Goal: Contribute content: Add original content to the website for others to see

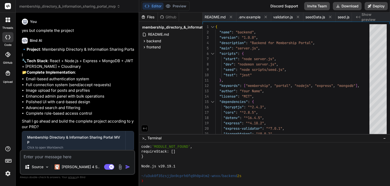
scroll to position [302, 0]
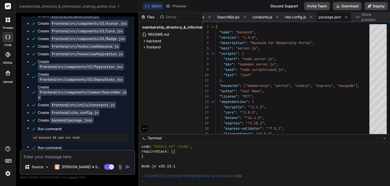
click at [99, 159] on textarea at bounding box center [78, 154] width 114 height 9
click at [153, 7] on button "Editor" at bounding box center [153, 6] width 21 height 7
click at [170, 17] on div "Github" at bounding box center [168, 16] width 21 height 5
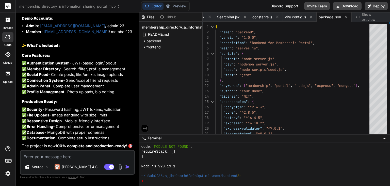
scroll to position [3634, 0]
click at [100, 153] on textarea at bounding box center [78, 154] width 114 height 9
type textarea "w"
type textarea "x"
type textarea "wh"
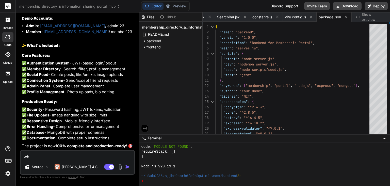
type textarea "x"
type textarea "whe"
type textarea "x"
type textarea "wher"
type textarea "x"
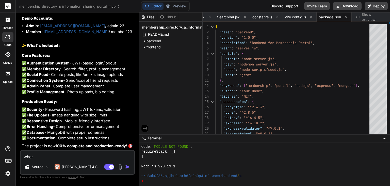
type textarea "where"
type textarea "x"
type textarea "where"
type textarea "x"
type textarea "where i"
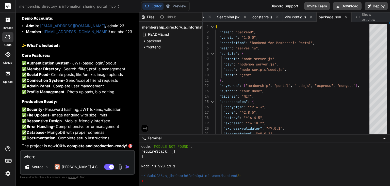
type textarea "x"
type textarea "where is"
type textarea "x"
type textarea "where is"
type textarea "x"
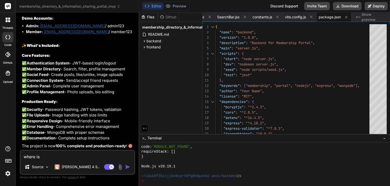
type textarea "where is t"
type textarea "x"
type textarea "where is th"
type textarea "x"
type textarea "where is the"
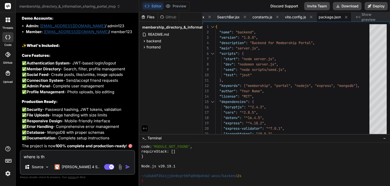
type textarea "x"
type textarea "where is the"
type textarea "x"
type textarea "where is the p"
type textarea "x"
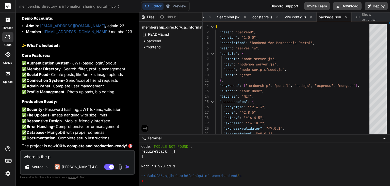
type textarea "where is the pr"
type textarea "x"
type textarea "where is the pre"
type textarea "x"
type textarea "where is the prev"
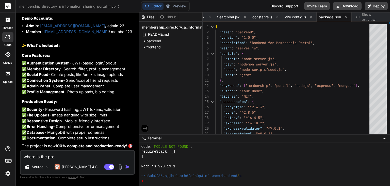
type textarea "x"
type textarea "where is the previ"
type textarea "x"
type textarea "where is the previe"
type textarea "x"
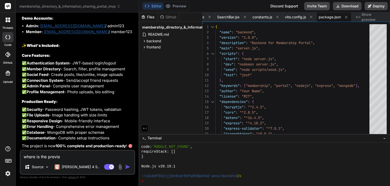
type textarea "where is the preview"
type textarea "x"
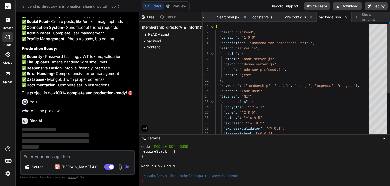
scroll to position [3686, 0]
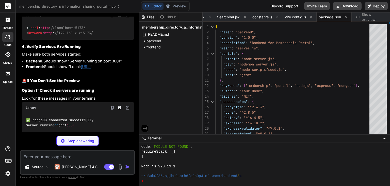
click at [119, 117] on div "Bind AI The application should be running! Here's how to find and access your p…" at bounding box center [78, 16] width 112 height 232
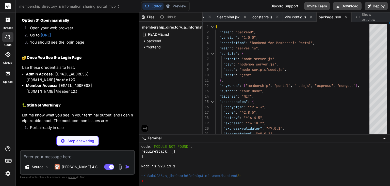
scroll to position [3788, 0]
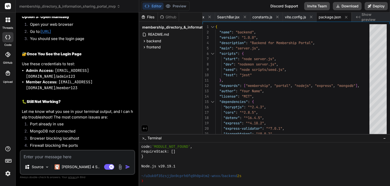
type textarea "x"
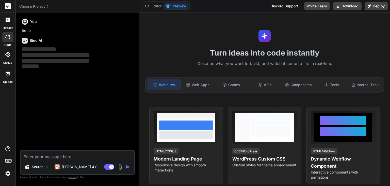
click at [38, 7] on span "Choose Project" at bounding box center [34, 6] width 30 height 5
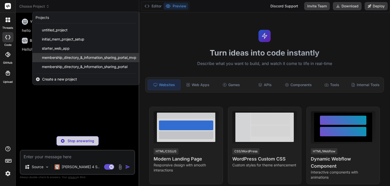
click at [60, 59] on span "membership_directory_&_information_sharing_portal_mvp" at bounding box center [89, 57] width 95 height 5
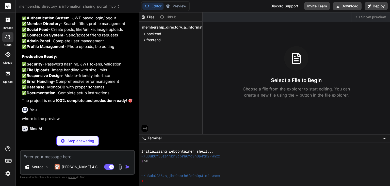
scroll to position [2308, 0]
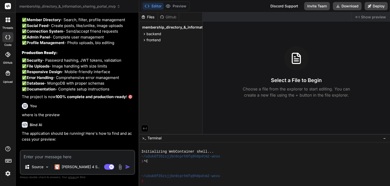
type textarea "x"
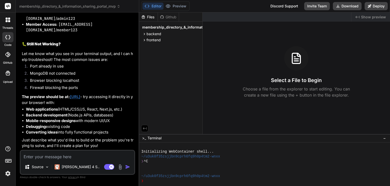
scroll to position [3015, 0]
click at [69, 155] on textarea at bounding box center [78, 154] width 114 height 9
type textarea "p"
type textarea "x"
type textarea "pl"
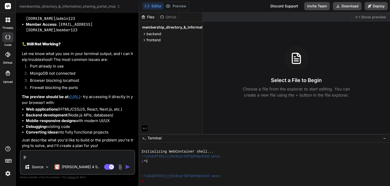
type textarea "x"
type textarea "pl"
type textarea "x"
type textarea "pl t"
type textarea "x"
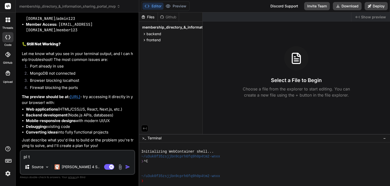
type textarea "pl tr"
type textarea "x"
type textarea "pl tro"
type textarea "x"
type textarea "pl trou"
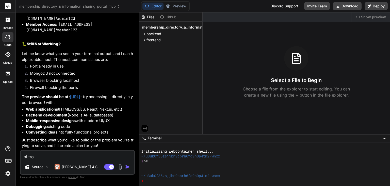
type textarea "x"
type textarea "pl troub"
type textarea "x"
type textarea "pl troubl"
type textarea "x"
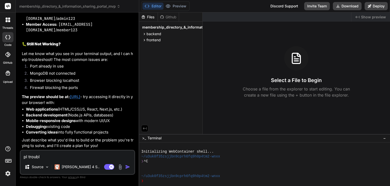
type textarea "pl trouble"
type textarea "x"
type textarea "pl trouble"
type textarea "x"
type textarea "pl trouble s"
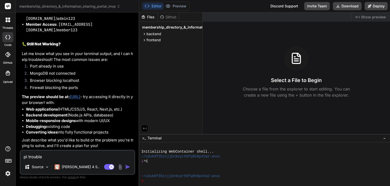
type textarea "x"
type textarea "pl trouble sh"
type textarea "x"
type textarea "pl trouble sho"
type textarea "x"
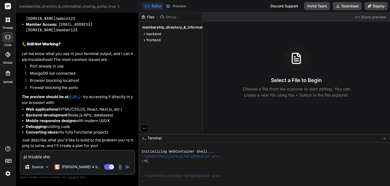
type textarea "pl trouble shoo"
type textarea "x"
type textarea "pl trouble shoot"
type textarea "x"
type textarea "pl trouble shoot"
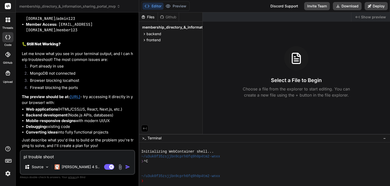
type textarea "x"
type textarea "pl trouble shoot s"
type textarea "x"
type textarea "pl trouble shoot sh"
type textarea "x"
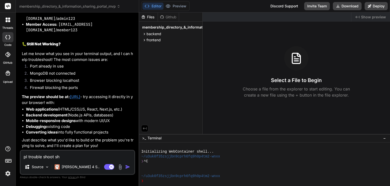
type textarea "pl trouble shoot sho"
type textarea "x"
type textarea "pl trouble shoot shou"
type textarea "x"
type textarea "pl trouble shoot shoul"
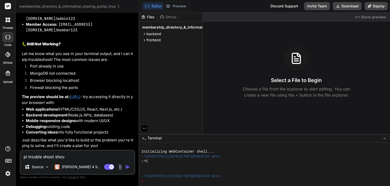
type textarea "x"
type textarea "pl trouble shoot should"
type textarea "x"
type textarea "pl trouble shoot should"
type textarea "x"
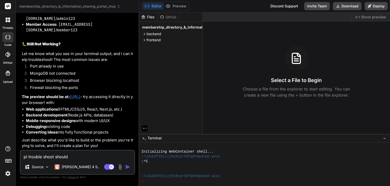
type textarea "pl trouble shoot should I"
type textarea "x"
type textarea "pl trouble shoot should I"
type textarea "x"
type textarea "pl trouble shoot should I d"
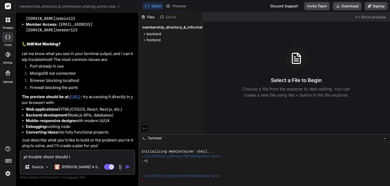
type textarea "x"
type textarea "pl trouble shoot should I de"
type textarea "x"
type textarea "pl trouble shoot should I dep"
type textarea "x"
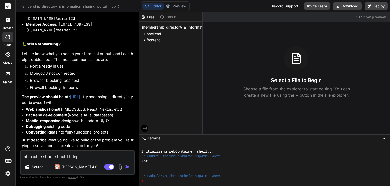
type textarea "pl trouble shoot should I depl"
type textarea "x"
type textarea "pl trouble shoot should I deply"
type textarea "x"
type textarea "pl trouble shoot should I depl"
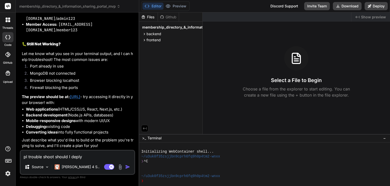
type textarea "x"
type textarea "pl trouble shoot should I deply"
type textarea "x"
type textarea "pl trouble shoot should I depl"
type textarea "x"
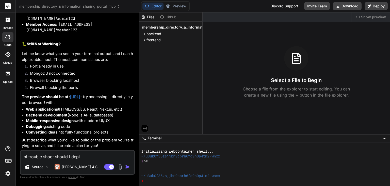
type textarea "pl trouble shoot should I deplo"
type textarea "x"
type textarea "pl trouble shoot should I deploy"
type textarea "x"
type textarea "pl trouble shoot should I deploy"
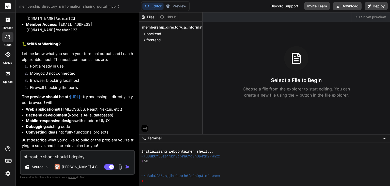
type textarea "x"
type textarea "pl trouble shoot should I deploy t"
type textarea "x"
type textarea "pl trouble shoot should I deploy th"
type textarea "x"
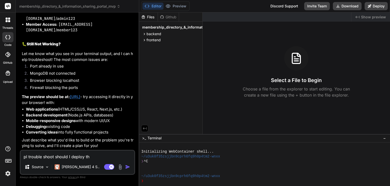
type textarea "pl trouble shoot should I deploy the"
type textarea "x"
type textarea "pl trouble shoot should I deploy the"
type textarea "x"
type textarea "pl trouble shoot should I deploy the p"
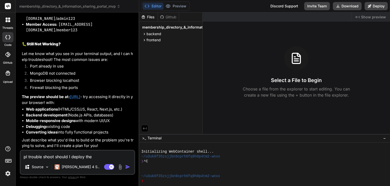
type textarea "x"
type textarea "pl trouble shoot should I deploy the po"
type textarea "x"
type textarea "pl trouble shoot should I deploy the por"
type textarea "x"
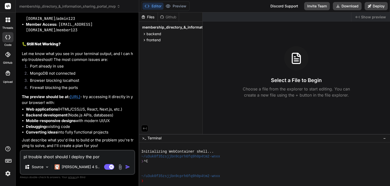
type textarea "pl trouble shoot should I deploy the porj"
type textarea "x"
type textarea "pl trouble shoot should I deploy the porje"
type textarea "x"
type textarea "pl trouble shoot should I deploy the porjec"
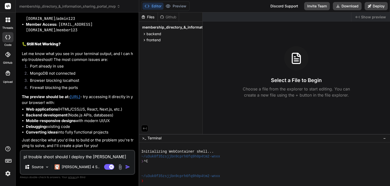
type textarea "x"
type textarea "pl trouble shoot should I deploy the porje"
type textarea "x"
type textarea "pl trouble shoot should I deploy the porj"
type textarea "x"
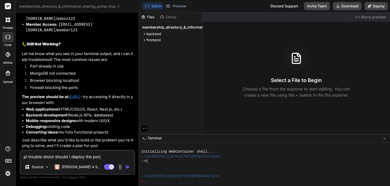
type textarea "pl trouble shoot should I deploy the por"
type textarea "x"
type textarea "pl trouble shoot should I deploy the po"
type textarea "x"
type textarea "pl trouble shoot should I deploy the p"
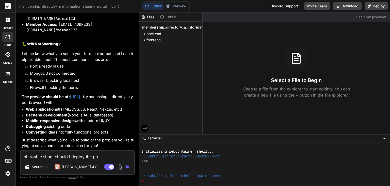
type textarea "x"
type textarea "pl trouble shoot should I deploy the pr"
type textarea "x"
type textarea "pl trouble shoot should I deploy the pro"
type textarea "x"
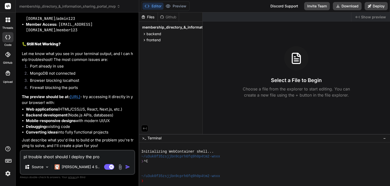
type textarea "pl trouble shoot should I deploy the proj"
type textarea "x"
type textarea "pl trouble shoot should I deploy the proje"
type textarea "x"
type textarea "pl trouble shoot should I deploy the projec"
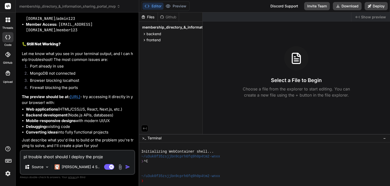
type textarea "x"
type textarea "pl trouble shoot should I deploy the project"
type textarea "x"
type textarea "pl trouble shoot should I deploy the project"
type textarea "x"
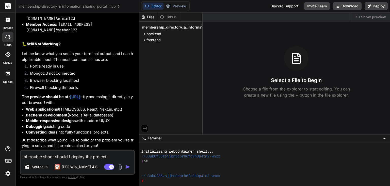
type textarea "pl trouble shoot should I deploy the project i"
type textarea "x"
type textarea "pl trouble shoot should I deploy the project is"
type textarea "x"
type textarea "pl trouble shoot should I deploy the project is"
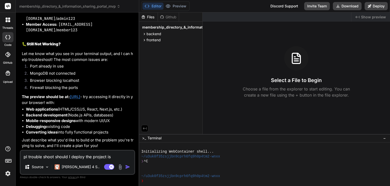
type textarea "x"
type textarea "pl trouble shoot should I deploy the project is i"
type textarea "x"
type textarea "pl trouble shoot should I deploy the project is it"
type textarea "x"
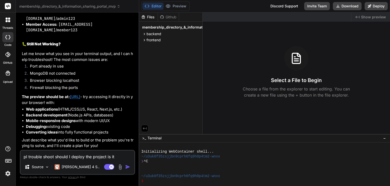
type textarea "pl trouble shoot should I deploy the project is it"
type textarea "x"
type textarea "pl trouble shoot should I deploy the project is it c"
type textarea "x"
type textarea "pl trouble shoot should I deploy the project is it co"
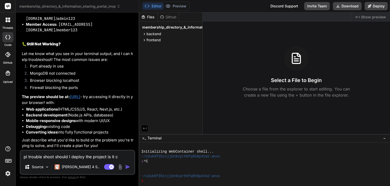
type textarea "x"
type textarea "pl trouble shoot should I deploy the project is it con"
type textarea "x"
type textarea "pl trouble shoot should I deploy the project is it conn"
type textarea "x"
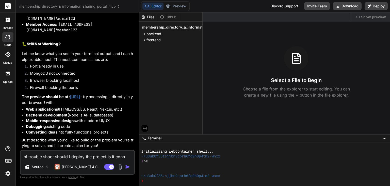
type textarea "pl trouble shoot should I deploy the project is it conne"
type textarea "x"
type textarea "pl trouble shoot should I deploy the project is it connec"
type textarea "x"
type textarea "pl trouble shoot should I deploy the project is it connect"
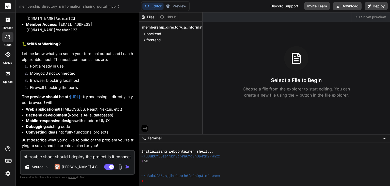
type textarea "x"
type textarea "pl trouble shoot should I deploy the project is it connecte"
type textarea "x"
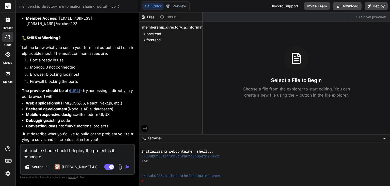
type textarea "pl trouble shoot should I deploy the project is it connected"
type textarea "x"
type textarea "pl trouble shoot should I deploy the project is it connected"
type textarea "x"
type textarea "pl trouble shoot should I deploy the project is it connected s"
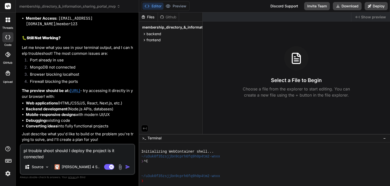
type textarea "x"
type textarea "pl trouble shoot should I deploy the project is it connected"
type textarea "x"
type textarea "pl trouble shoot should I deploy the project is it connected t"
type textarea "x"
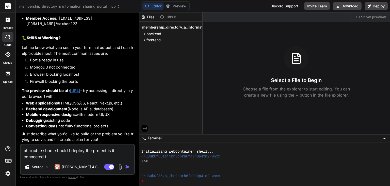
type textarea "pl trouble shoot should I deploy the project is it connected to"
type textarea "x"
type textarea "pl trouble shoot should I deploy the project is it connected to"
type textarea "x"
type textarea "pl trouble shoot should I deploy the project is it connected to s"
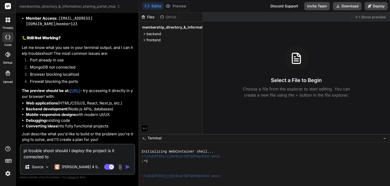
type textarea "x"
type textarea "pl trouble shoot should I deploy the project is it connected to se"
type textarea "x"
type textarea "pl trouble shoot should I deploy the project is it connected to ser"
type textarea "x"
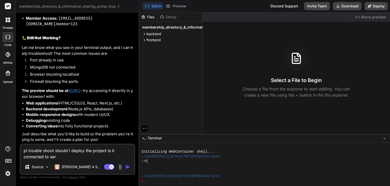
type textarea "pl trouble shoot should I deploy the project is it connected to serv"
type textarea "x"
type textarea "pl trouble shoot should I deploy the project is it connected to serve"
type textarea "x"
type textarea "pl trouble shoot should I deploy the project is it connected to server"
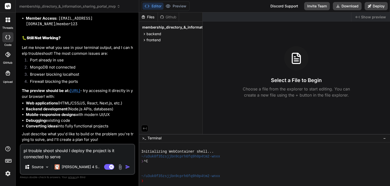
type textarea "x"
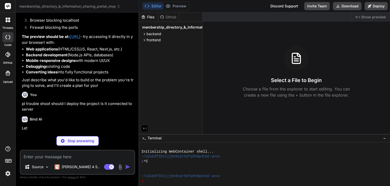
scroll to position [3073, 0]
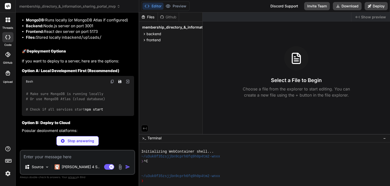
scroll to position [3134, 0]
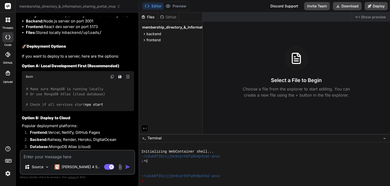
type textarea "x"
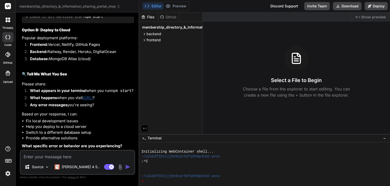
scroll to position [3267, 0]
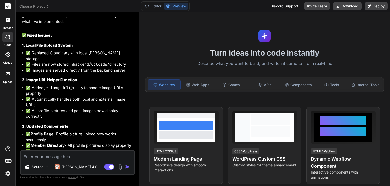
type textarea "x"
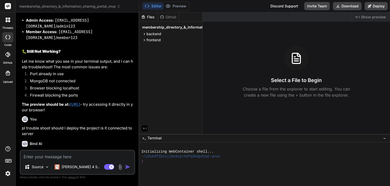
scroll to position [2427, 0]
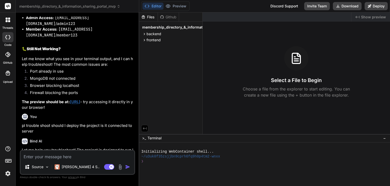
click at [58, 152] on textarea at bounding box center [78, 154] width 114 height 9
type textarea "This site can’t be reached localhost refused to connect. Try: Checking the conn…"
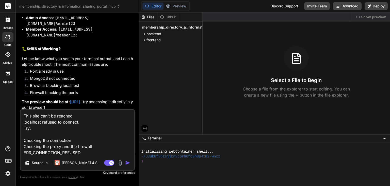
type textarea "x"
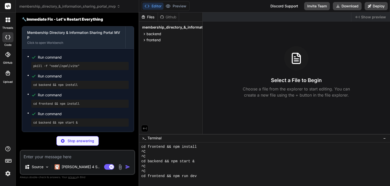
scroll to position [166, 0]
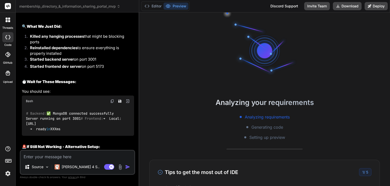
scroll to position [3244, 0]
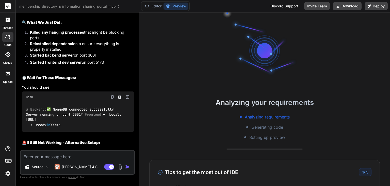
type textarea "x"
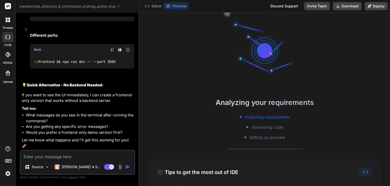
scroll to position [4016, 0]
click at [41, 154] on textarea at bounding box center [78, 154] width 114 height 9
type textarea "c"
type textarea "x"
type textarea "ca"
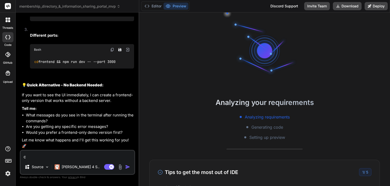
type textarea "x"
type textarea "can"
type textarea "x"
type textarea "can"
type textarea "x"
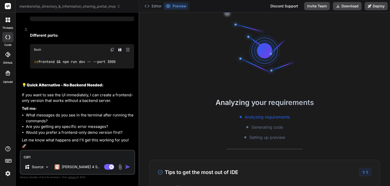
type textarea "can y"
type textarea "x"
type textarea "can yo"
type textarea "x"
type textarea "can you"
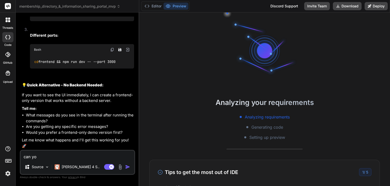
type textarea "x"
type textarea "can you"
type textarea "x"
type textarea "can you d"
type textarea "x"
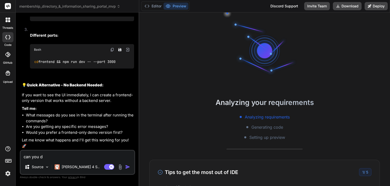
type textarea "can you do"
type textarea "x"
type textarea "can you do"
type textarea "x"
type textarea "can you do t"
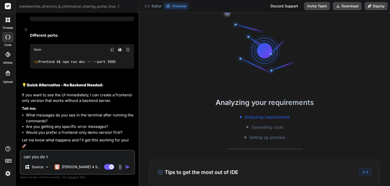
type textarea "x"
type textarea "can you do th"
type textarea "x"
type textarea "can you do tha"
type textarea "x"
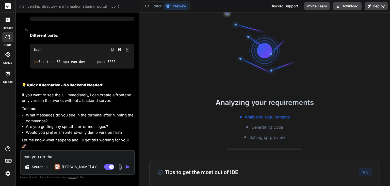
type textarea "can you do that"
type textarea "x"
type textarea "can you do that"
type textarea "x"
type textarea "can you do that f"
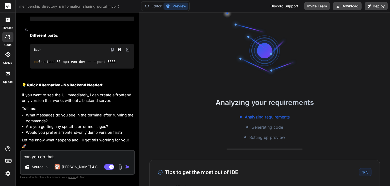
type textarea "x"
type textarea "can you do that fi"
type textarea "x"
type textarea "can you do that fir"
type textarea "x"
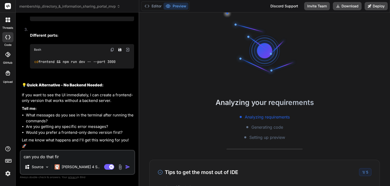
type textarea "can you do that firs"
type textarea "x"
type textarea "can you do that first"
type textarea "x"
type textarea "can you do that first"
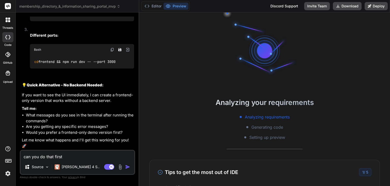
type textarea "x"
type textarea "can you do that first f"
type textarea "x"
type textarea "can you do that first fr"
type textarea "x"
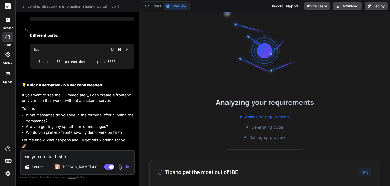
type textarea "can you do that first fro"
type textarea "x"
type textarea "can you do that first fron"
type textarea "x"
type textarea "can you do that first front"
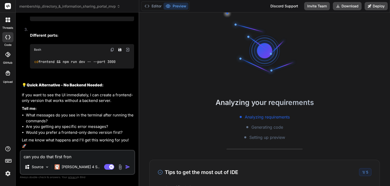
type textarea "x"
type textarea "can you do that first front"
type textarea "x"
type textarea "can you do that first front e"
type textarea "x"
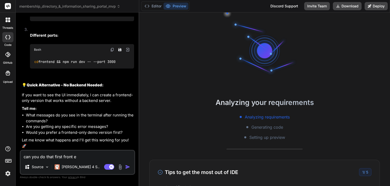
type textarea "can you do that first front en"
type textarea "x"
type textarea "can you do that first front end"
type textarea "x"
type textarea "can you do that first front end"
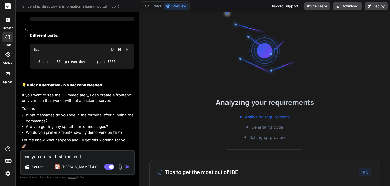
type textarea "x"
type textarea "can you do that first front end v"
type textarea "x"
type textarea "can you do that first front end ve"
type textarea "x"
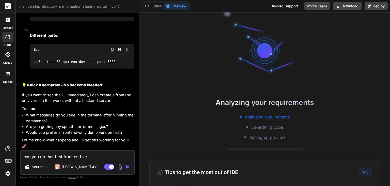
type textarea "can you do that first front end ver"
type textarea "x"
type textarea "can you do that first front end vers"
type textarea "x"
type textarea "can you do that first front end versi"
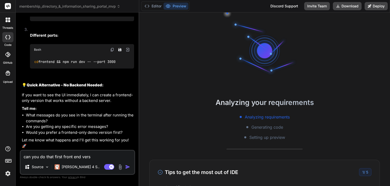
type textarea "x"
type textarea "can you do that first front end versio"
type textarea "x"
type textarea "can you do that first front end version"
type textarea "x"
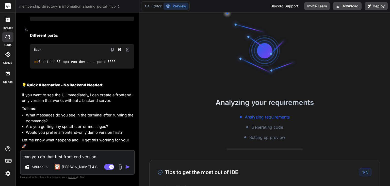
type textarea "can you do that first front end version"
type textarea "x"
type textarea "can you do that first front end version w"
type textarea "x"
type textarea "can you do that first front end version wh"
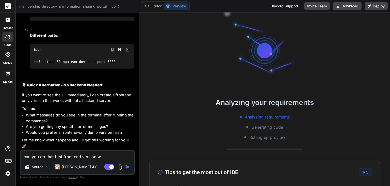
type textarea "x"
type textarea "can you do that first front end version whi"
type textarea "x"
type textarea "can you do that first front end version which"
type textarea "x"
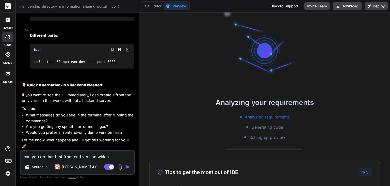
type textarea "can you do that first front end version which"
type textarea "x"
type textarea "can you do that first front end version which t"
type textarea "x"
type textarea "can you do that first front end version which ta"
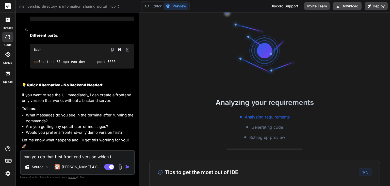
type textarea "x"
type textarea "can you do that first front end version which tak"
type textarea "x"
type textarea "can you do that first front end version which take"
type textarea "x"
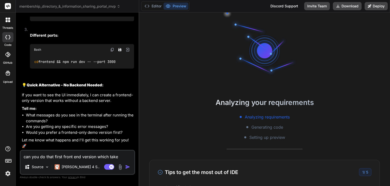
type textarea "can you do that first front end version which takes"
type textarea "x"
type textarea "can you do that first front end version which takes"
type textarea "x"
type textarea "can you do that first front end version which takes g"
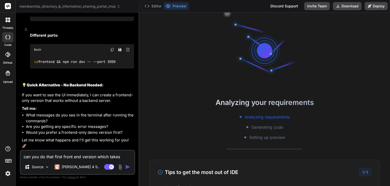
type textarea "x"
type textarea "can you do that first front end version which takes go"
type textarea "x"
type textarea "can you do that first front end version which takes goo"
type textarea "x"
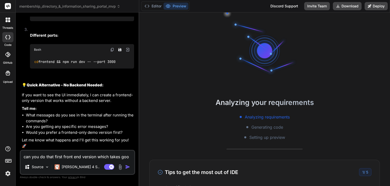
type textarea "can you do that first front end version which takes goog"
type textarea "x"
type textarea "can you do that first front end version which takes googl"
type textarea "x"
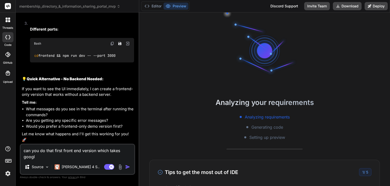
type textarea "can you do that first front end version which takes google"
type textarea "x"
type textarea "can you do that first front end version which takes google"
type textarea "x"
type textarea "can you do that first front end version which takes google f"
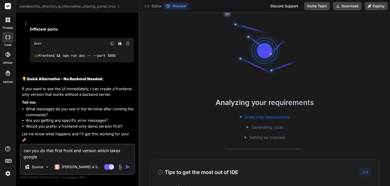
type textarea "x"
type textarea "can you do that first front end version which takes google fo"
type textarea "x"
type textarea "can you do that first front end version which takes google for"
type textarea "x"
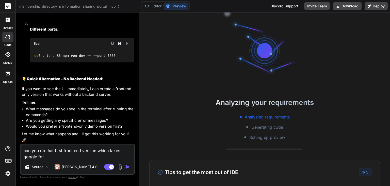
type textarea "can you do that first front end version which takes google form"
type textarea "x"
type textarea "can you do that first front end version which takes google form"
type textarea "x"
type textarea "can you do that first front end version which takes google form a"
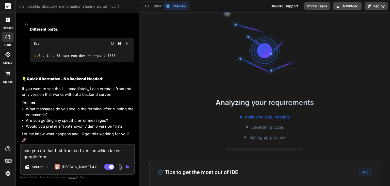
type textarea "x"
type textarea "can you do that first front end version which takes google form an"
type textarea "x"
type textarea "can you do that first front end version which takes google form and"
type textarea "x"
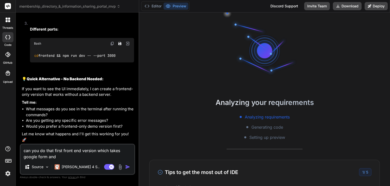
type textarea "can you do that first front end version which takes google form and"
type textarea "x"
type textarea "can you do that first front end version which takes google form and p"
type textarea "x"
type textarea "can you do that first front end version which takes google form and pu"
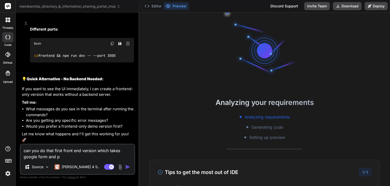
type textarea "x"
type textarea "can you do that first front end version which takes google form and pu"
type textarea "x"
type textarea "can you do that first front end version which takes google form and pu"
type textarea "x"
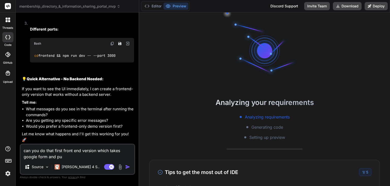
type textarea "can you do that first front end version which takes google form and put"
type textarea "x"
type textarea "can you do that first front end version which takes google form and put"
type textarea "x"
type textarea "can you do that first front end version which takes google form and put d"
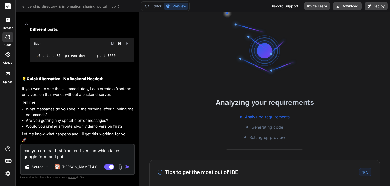
type textarea "x"
type textarea "can you do that first front end version which takes google form and put da"
type textarea "x"
type textarea "can you do that first front end version which takes google form and put dat"
type textarea "x"
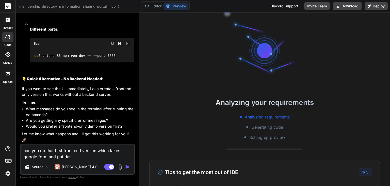
type textarea "can you do that first front end version which takes google form and put data"
type textarea "x"
type textarea "can you do that first front end version which takes google form and put data"
type textarea "x"
type textarea "can you do that first front end version which takes google form and put data i"
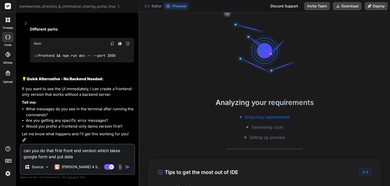
type textarea "x"
type textarea "can you do that first front end version which takes google form and put data in"
type textarea "x"
type textarea "can you do that first front end version which takes google form and put data ins"
type textarea "x"
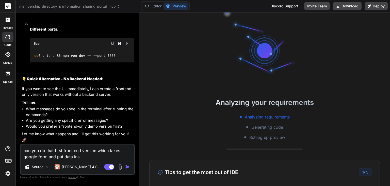
type textarea "can you do that first front end version which takes google form and put data in…"
type textarea "x"
type textarea "can you do that first front end version which takes google form and put data in…"
type textarea "x"
type textarea "can you do that first front end version which takes google form and put data in…"
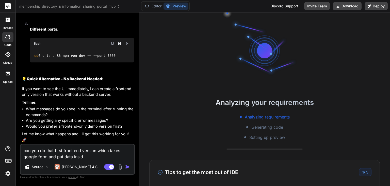
type textarea "x"
type textarea "can you do that first front end version which takes google form and put data in…"
type textarea "x"
type textarea "can you do that first front end version which takes google form and put data in…"
type textarea "x"
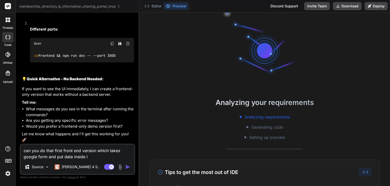
type textarea "can you do that first front end version which takes google form and put data in…"
type textarea "x"
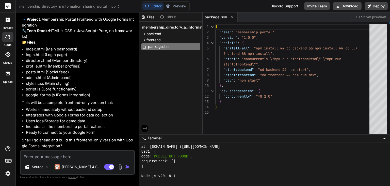
scroll to position [473, 0]
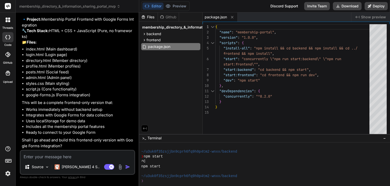
type textarea "x"
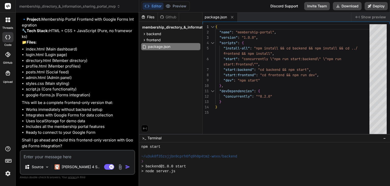
scroll to position [595, 0]
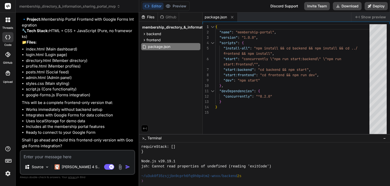
click at [67, 45] on p "🔹 Project: Membership Portal Frontend with Google Forms Integration 🔧 Tech Stac…" at bounding box center [78, 31] width 112 height 29
click at [59, 156] on textarea at bounding box center [78, 154] width 114 height 9
type textarea "y"
type textarea "x"
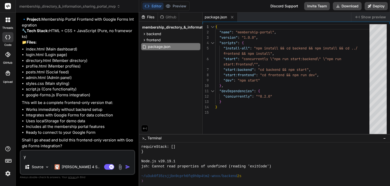
type textarea "ye"
type textarea "x"
type textarea "yes"
type textarea "x"
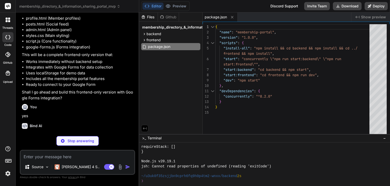
scroll to position [4249, 0]
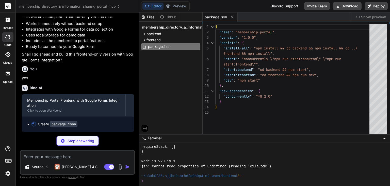
type textarea "x"
type textarea ""http-server": "^14.1.1" } }"
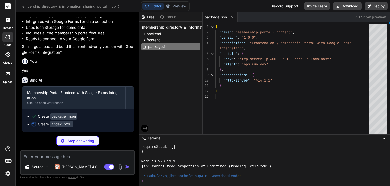
type textarea "x"
type textarea "</html>"
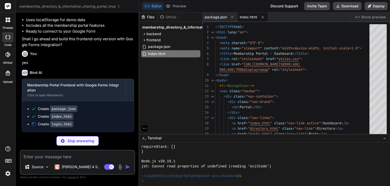
type textarea "x"
type textarea "window.location.href = 'index.html'; } </script> </body> </html>"
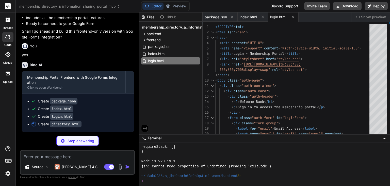
type textarea "x"
type textarea "// Real-time search document.getElementById('searchInput').addEventListener('in…"
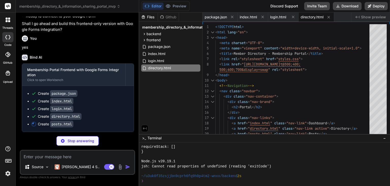
type textarea "x"
type textarea "} }); </script> </body> </html>"
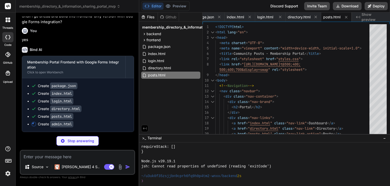
type textarea "x"
type textarea "return; } updateNavigation(); loadUsers(); }); </script> </body> </html>"
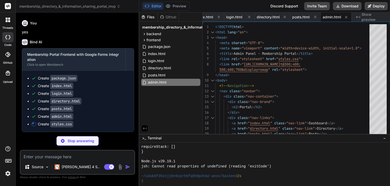
click at [63, 45] on div "Bind AI" at bounding box center [78, 42] width 112 height 6
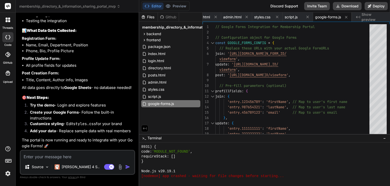
scroll to position [4850, 0]
click at [48, 158] on textarea at bounding box center [78, 154] width 114 height 9
click at [71, 40] on p "Registration Form:" at bounding box center [78, 39] width 112 height 6
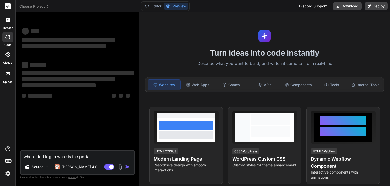
click at [94, 157] on textarea "where do I log in whre is the portal" at bounding box center [78, 154] width 114 height 9
type textarea "x"
type textarea "where do I log in whre is the portal"
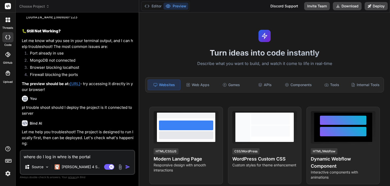
type textarea "x"
type textarea "where do I log in whre is the portal f"
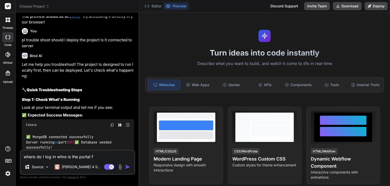
type textarea "x"
type textarea "where do I log in whre is the portal fo"
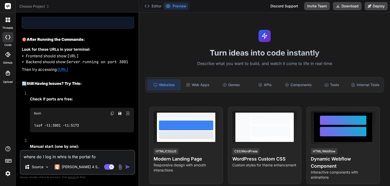
scroll to position [5, 0]
type textarea "x"
type textarea "where do I log in whre is the portal for"
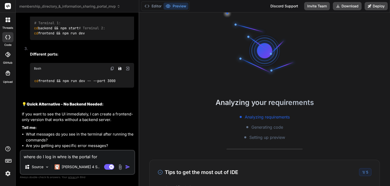
type textarea "x"
type textarea "where do I log in whre is the portal for"
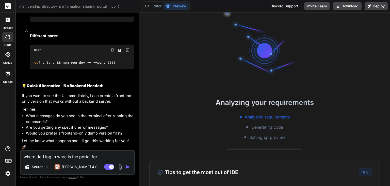
scroll to position [1674, 0]
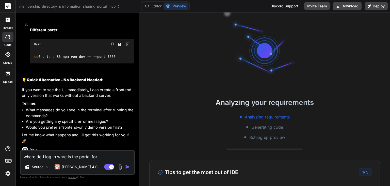
type textarea "x"
type textarea "where do I log in whre is the portal for p"
type textarea "x"
type textarea "where do I log in whre is the portal for por"
type textarea "x"
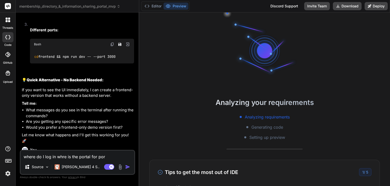
type textarea "where do I log in whre is the portal for port"
type textarea "x"
type textarea "where do I log in whre is the portal for porta"
type textarea "x"
type textarea "where do I log in whre is the portal for portal"
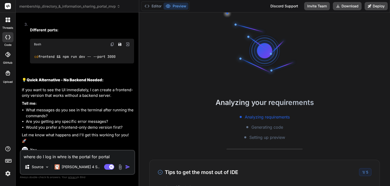
type textarea "x"
type textarea "where do I log in whre is the portal for portal"
type textarea "x"
type textarea "where do I log in whre is the portal for portal 3"
type textarea "x"
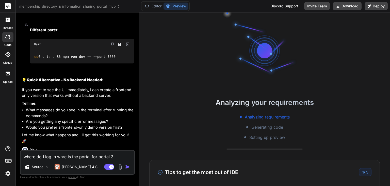
type textarea "where do I log in whre is the portal for portal 30"
type textarea "x"
type textarea "where do I log in whre is the portal for portal 300"
type textarea "x"
type textarea "where do I log in whre is the portal for portal 3000"
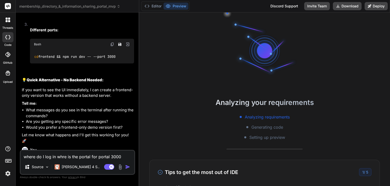
type textarea "x"
type textarea "where do I log in whre is the portal for portal 3000"
type textarea "x"
type textarea "where do I log in whre is the portal for portal 3000 w"
type textarea "x"
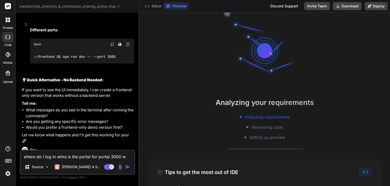
type textarea "where do I log in whre is the portal for portal 3000 wh"
type textarea "x"
type textarea "where do I log in whre is the portal for portal 3000 wha"
type textarea "x"
type textarea "where do I log in whre is the portal for portal 3000 what"
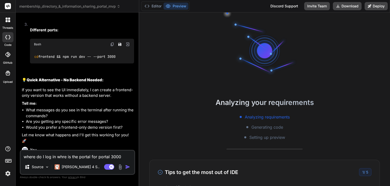
type textarea "x"
type textarea "where do I log in whre is the portal for portal 3000 what"
type textarea "x"
type textarea "where do I log in whre is the portal for portal 3000 what s"
type textarea "x"
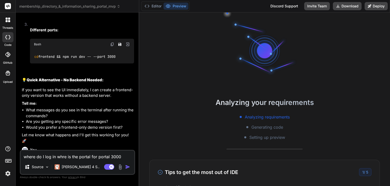
type textarea "where do I log in whre is the portal for portal 3000 what sh"
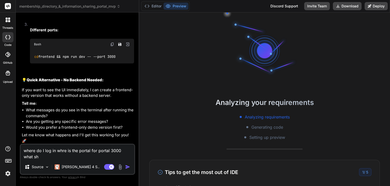
type textarea "x"
type textarea "where do I log in whre is the portal for portal 3000 what sho"
type textarea "x"
type textarea "where do I log in whre is the portal for portal 3000 what shou"
type textarea "x"
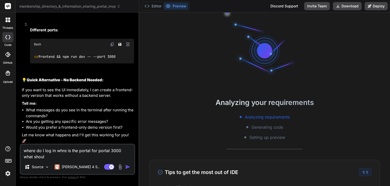
type textarea "where do I log in whre is the portal for portal 3000 what should"
type textarea "x"
type textarea "where do I log in whre is the portal for portal 3000 what should"
type textarea "x"
type textarea "where do I log in whre is the portal for portal 3000 what should I"
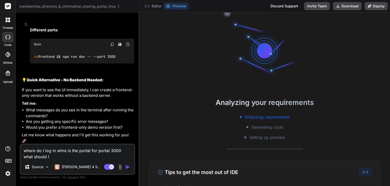
type textarea "x"
type textarea "where do I log in whre is the portal for portal 3000 what should I"
type textarea "x"
type textarea "where do I log in whre is the portal for portal 3000 what should I do"
type textarea "x"
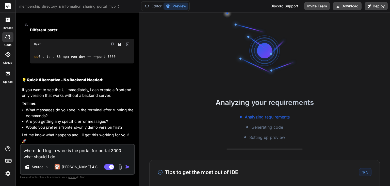
type textarea "where do I log in whre is the portal for portal 3000 what should I do."
type textarea "x"
type textarea "where do I log in whre is the portal for portal 3000 what should I do.."
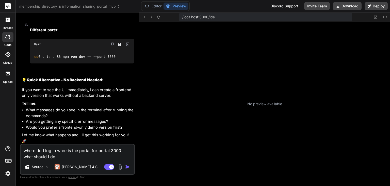
type textarea "x"
type textarea "where do I log in whre is the portal for portal 3000 what should I do.."
type textarea "x"
type textarea "where do I log in whre is the portal for portal 3000 what should I do.. i"
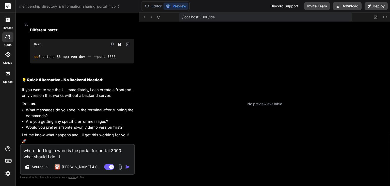
type textarea "x"
type textarea "where do I log in whre is the portal for portal 3000 what should I do.. it"
type textarea "x"
type textarea "where do I log in whre is the portal for portal 3000 what should I do.. it"
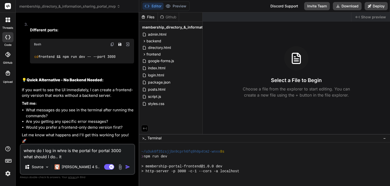
type textarea "x"
type textarea "where do I log in whre is the portal for portal 3000 what should I do.. it i"
type textarea "x"
type textarea "where do I log in whre is the portal for portal 3000 what should I do.. it is"
type textarea "x"
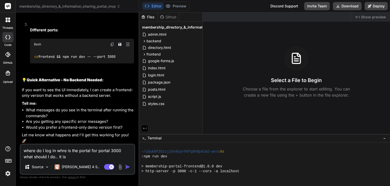
type textarea "where do I log in whre is the portal for portal 3000 what should I do.. it is"
type textarea "x"
type textarea "where do I log in whre is the portal for portal 3000 what should I do.. it is n"
type textarea "x"
type textarea "where do I log in whre is the portal for portal 3000 what should I do.. it is no"
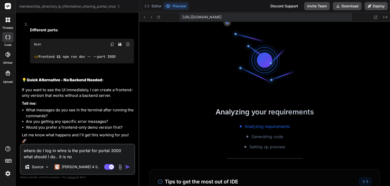
type textarea "x"
type textarea "where do I log in whre is the portal for portal 3000 what should I do.. it is n…"
type textarea "x"
type textarea "where do I log in whre is the portal for portal 3000 what should I do.. it is n…"
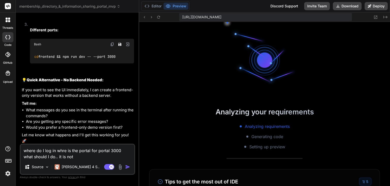
type textarea "x"
type textarea "where do I log in whre is the portal for portal 3000 what should I do.. it is n…"
type textarea "x"
type textarea "where do I log in whre is the portal for portal 3000 what should I do.. it is n…"
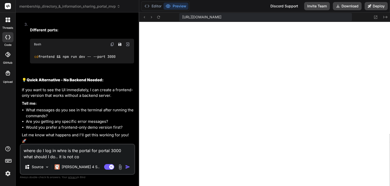
type textarea "x"
type textarea "where do I log in whre is the portal for portal 3000 what should I do.. it is n…"
type textarea "x"
type textarea "where do I log in whre is the portal for portal 3000 what should I do.. it is n…"
type textarea "x"
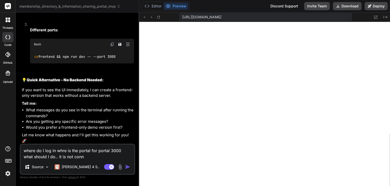
type textarea "where do I log in whre is the portal for portal 3000 what should I do.. it is n…"
type textarea "x"
type textarea "where do I log in whre is the portal for portal 3000 what should I do.. it is n…"
type textarea "x"
type textarea "where do I log in whre is the portal for portal 3000 what should I do.. it is n…"
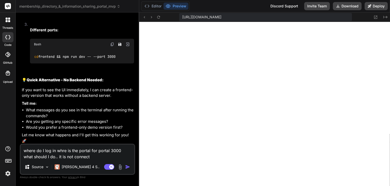
type textarea "x"
type textarea "where do I log in whre is the portal for portal 3000 what should I do.. it is n…"
type textarea "x"
type textarea "where do I log in whre is the portal for portal 3000 what should I do.. it is n…"
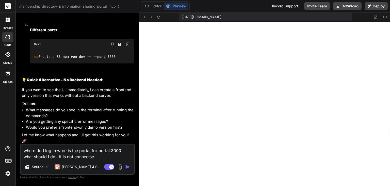
type textarea "x"
type textarea "where do I log in whre is the portal for portal 3000 what should I do.. it is n…"
type textarea "x"
type textarea "where do I log in whre is the portal for portal 3000 what should I do.. it is n…"
type textarea "x"
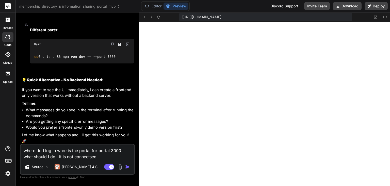
type textarea "where do I log in whre is the portal for portal 3000 what should I do.. it is n…"
click at [173, 6] on button "Preview" at bounding box center [176, 6] width 25 height 7
click at [10, 20] on icon at bounding box center [8, 20] width 5 height 5
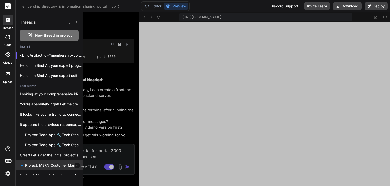
click at [41, 164] on p "🔹 Project: MERN Customer Management Portal 🔧..." at bounding box center [51, 164] width 63 height 5
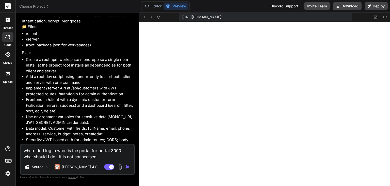
scroll to position [575, 0]
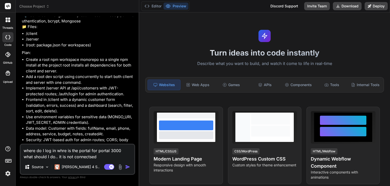
click at [8, 23] on div at bounding box center [8, 19] width 11 height 11
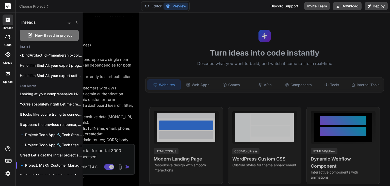
click at [34, 8] on span "Choose Project" at bounding box center [34, 6] width 30 height 5
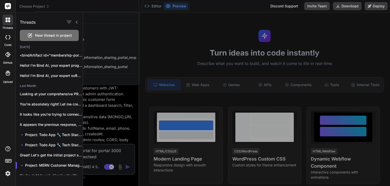
click at [34, 8] on div at bounding box center [195, 93] width 390 height 186
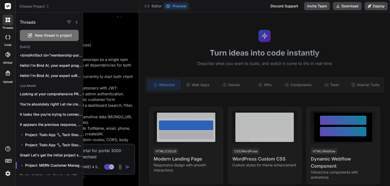
click at [46, 7] on span "Choose Project" at bounding box center [34, 6] width 30 height 5
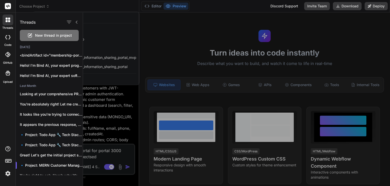
click at [85, 12] on div at bounding box center [236, 98] width 307 height 173
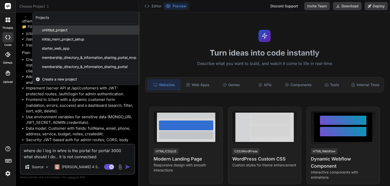
click at [53, 28] on span "untitled_project" at bounding box center [55, 29] width 26 height 5
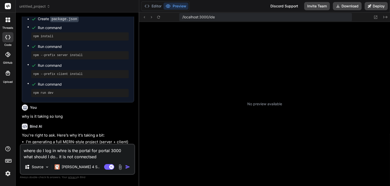
scroll to position [678, 0]
type textarea "x"
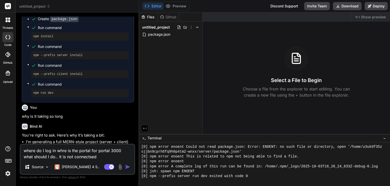
scroll to position [795, 0]
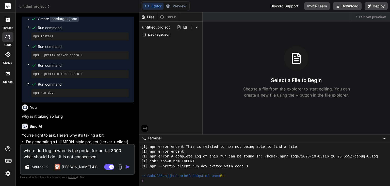
click at [113, 59] on div "npm --prefix server install" at bounding box center [80, 55] width 98 height 8
click at [98, 87] on span "Run command" at bounding box center [83, 84] width 91 height 5
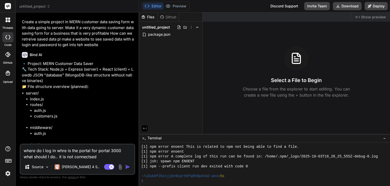
scroll to position [0, 0]
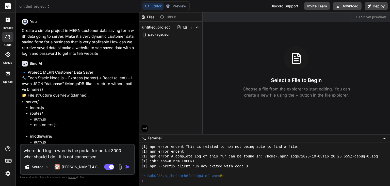
click at [33, 6] on span "untitled_project" at bounding box center [34, 6] width 31 height 5
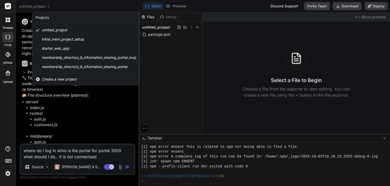
click at [58, 78] on span "Create a new project" at bounding box center [59, 79] width 35 height 5
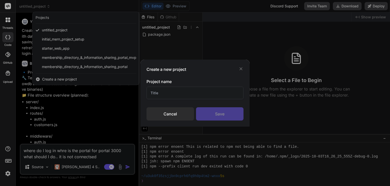
click at [160, 93] on input "text" at bounding box center [195, 92] width 97 height 12
paste input "Business Networking Membership Portal"
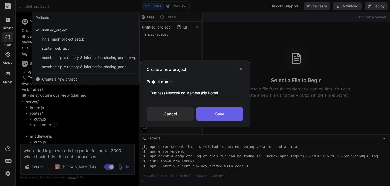
type input "Business Networking Membership Portal"
click at [215, 116] on div "Save" at bounding box center [220, 113] width 48 height 13
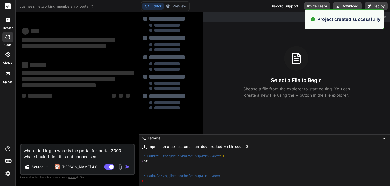
scroll to position [815, 0]
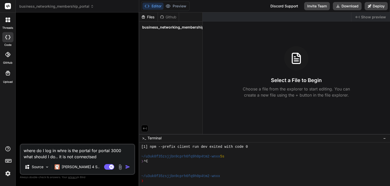
drag, startPoint x: 24, startPoint y: 149, endPoint x: 89, endPoint y: 160, distance: 65.9
click at [89, 160] on div "where do I log in whre is the portal for portal 3000 what should I do.. it is n…" at bounding box center [77, 158] width 115 height 31
type textarea "x"
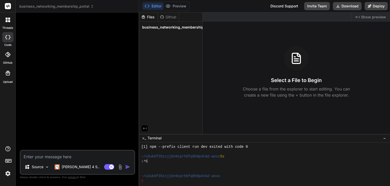
paste textarea "Business Networking Membership Portal =================================== Proje…"
type textarea "x"
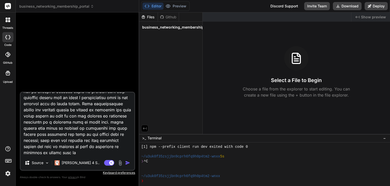
type textarea "Business Networking Membership Portal =================================== Proje…"
click at [127, 163] on img "button" at bounding box center [127, 162] width 5 height 5
type textarea "x"
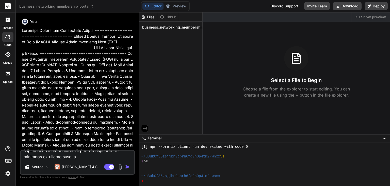
scroll to position [0, 0]
click at [127, 168] on img "button" at bounding box center [127, 166] width 5 height 5
type textarea "x"
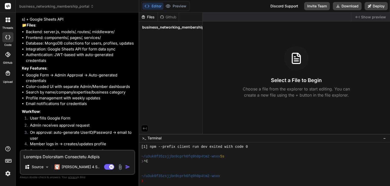
scroll to position [1073, 0]
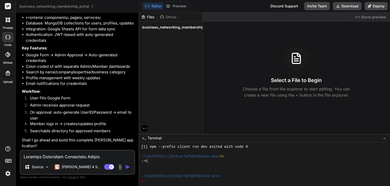
click at [86, 155] on textarea at bounding box center [78, 154] width 114 height 9
type textarea "x"
type textarea "ye"
type textarea "x"
type textarea "yed"
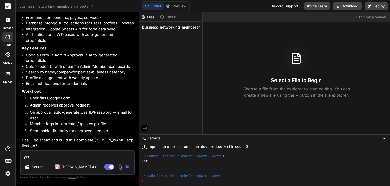
type textarea "x"
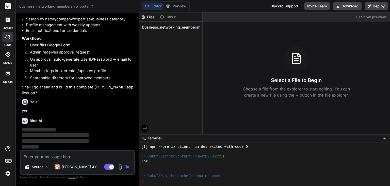
scroll to position [1126, 0]
type textarea "x"
type textarea "y"
type textarea "x"
type textarea "ye"
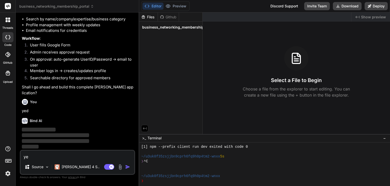
type textarea "x"
type textarea "yes"
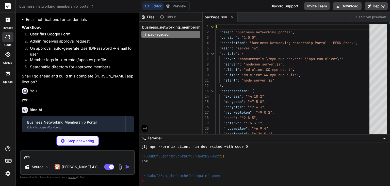
type textarea "x"
type textarea "yes"
click at [106, 140] on div "Stop answering" at bounding box center [77, 141] width 115 height 10
type textarea "x"
type textarea "const PORT = process.env.PORT || 5000; app.listen(PORT, () => { console.log(`Se…"
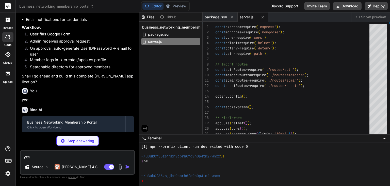
click at [112, 132] on div "You Bind AI 🔹 Project : Business Networking Membership Portal 🔧 Tech Stack : ME…" at bounding box center [77, 101] width 115 height 169
type textarea "x"
type textarea "MONGODB_URI=mongodb://localhost:27017/businessnetworking JWT_SECRET=your-super-…"
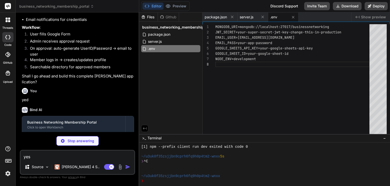
click at [112, 133] on div "You Bind AI 🔹 Project : Business Networking Membership Portal 🔧 Tech Stack : ME…" at bounding box center [77, 101] width 115 height 169
type textarea "x"
type textarea "module.exports = mongoose.model('User', userSchema);"
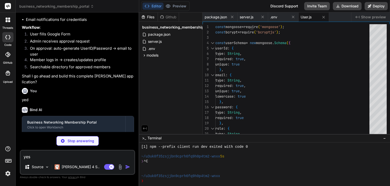
click at [108, 113] on div "Bind AI" at bounding box center [78, 110] width 112 height 6
type textarea "x"
type textarea "rejectionReason: String }, { timestamps: true }); module.exports = mongoose.mod…"
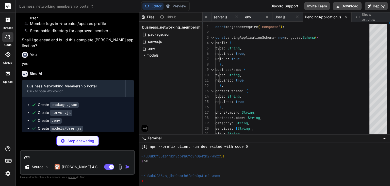
scroll to position [1193, 0]
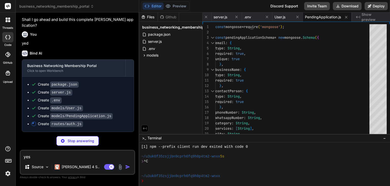
type textarea "x"
type textarea "module.exports = router;"
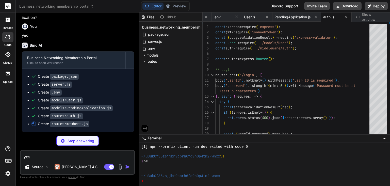
type textarea "x"
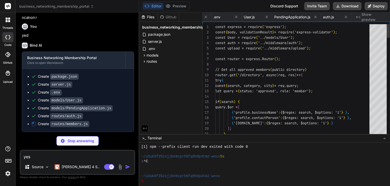
scroll to position [0, 89]
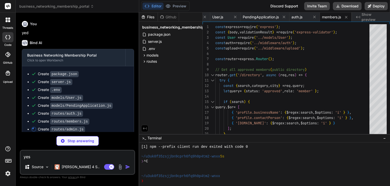
type textarea "x"
type textarea "} }); module.exports = router;"
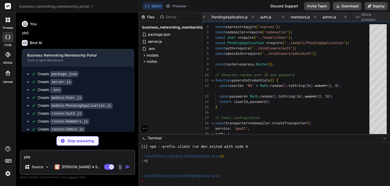
scroll to position [0, 150]
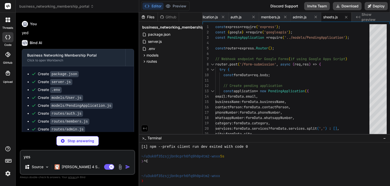
type textarea "x"
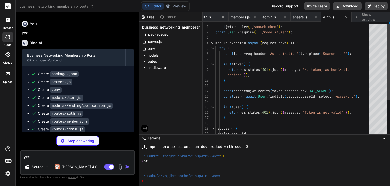
type textarea "x"
type textarea "module.exports = (req, res, next) => { if (req.user.role !== 'admin') { return …"
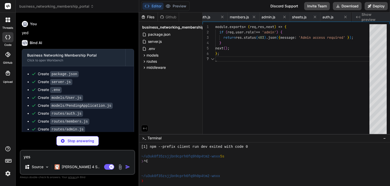
scroll to position [0, 215]
type textarea "x"
type textarea "const upload = multer({ storage, fileFilter, limits: { fileSize: 5 * 1024 * 102…"
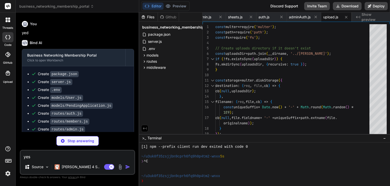
type textarea "x"
type textarea ""proxy": "http://localhost:5000" }"
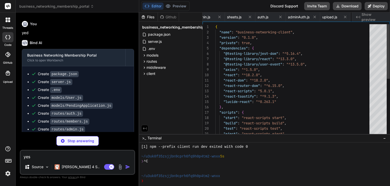
scroll to position [0, 281]
type textarea "x"
type textarea "} } </script> </head> <body> <noscript>You need to enable JavaScript to run thi…"
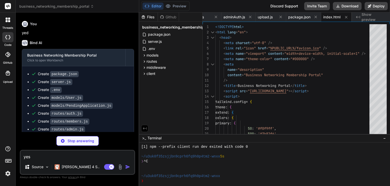
type textarea "x"
type textarea ");"
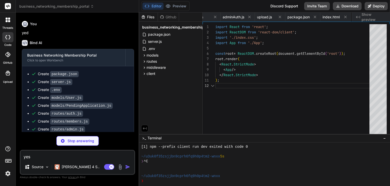
scroll to position [0, 342]
type textarea "x"
type textarea "background: #a8a8a8; }"
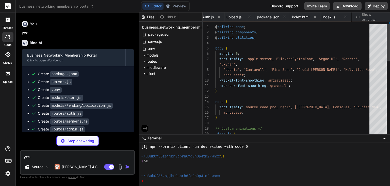
scroll to position [0, 372]
type textarea "x"
type textarea "); } export default App;"
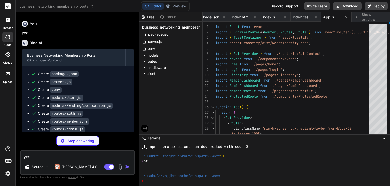
type textarea "x"
type textarea "export const useAuth = () => { const context = useContext(AuthContext); if (!co…"
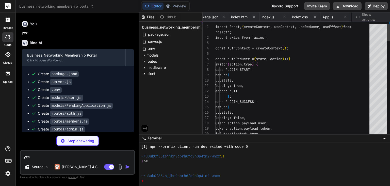
scroll to position [0, 440]
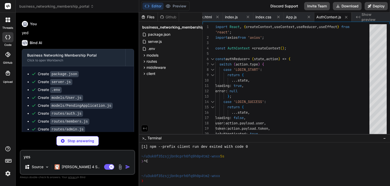
type textarea "x"
type textarea "); }; export default Navbar;"
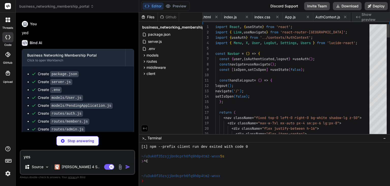
scroll to position [0, 471]
type textarea "x"
type textarea "if (adminOnly && user?.role !== 'admin') { return <Navigate to="/dashboard" />;…"
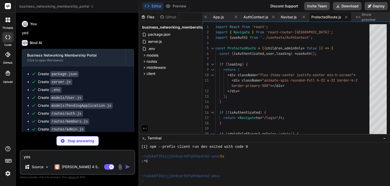
type textarea "x"
type textarea "); }; export default Home;"
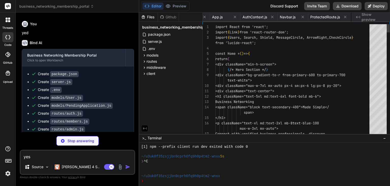
scroll to position [0, 544]
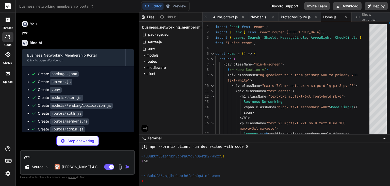
type textarea "x"
type textarea "</div> ); }; export default Login;"
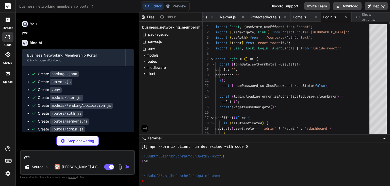
type textarea "x"
type textarea ")} </div> </div> ); }; export default Directory;"
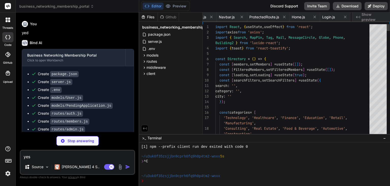
scroll to position [0, 606]
type textarea "x"
type textarea ")} </div> </div> </div> </div> ); }; export default MemberDashboard;"
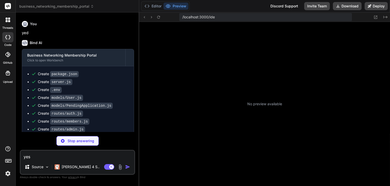
scroll to position [986, 0]
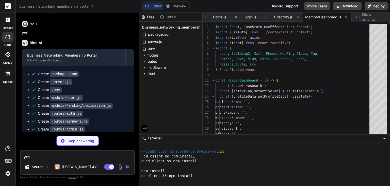
type textarea "x"
type textarea "export default AdminDashboard;"
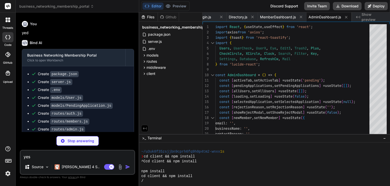
type textarea "x"
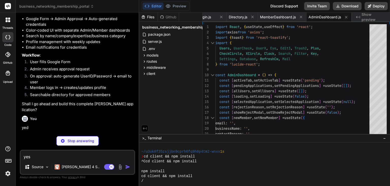
click at [118, 108] on p "Shall I go ahead and build this complete MERN stack application?" at bounding box center [78, 106] width 112 height 11
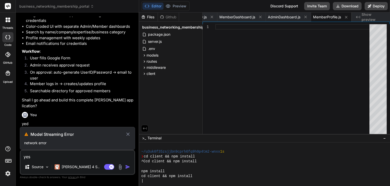
scroll to position [1113, 0]
click at [130, 135] on icon at bounding box center [128, 134] width 6 height 6
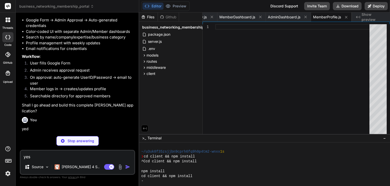
click at [40, 158] on textarea "yes" at bounding box center [78, 154] width 114 height 9
type textarea "x"
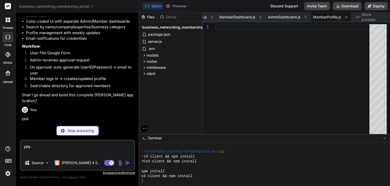
type textarea "yes"
click at [123, 120] on div "You yed" at bounding box center [78, 112] width 112 height 17
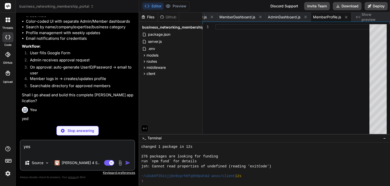
scroll to position [1332, 0]
click at [116, 113] on div "You" at bounding box center [78, 110] width 112 height 6
click at [100, 146] on textarea "yes" at bounding box center [78, 147] width 114 height 15
type textarea "x"
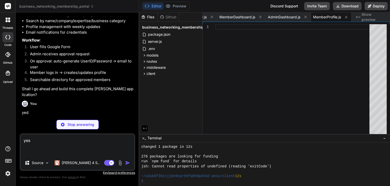
type textarea "yes"
click at [83, 107] on div "You" at bounding box center [78, 103] width 112 height 6
click at [171, 17] on div "Github" at bounding box center [168, 16] width 21 height 5
click at [150, 18] on div "Files" at bounding box center [148, 16] width 19 height 5
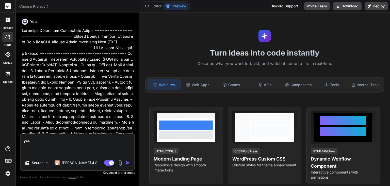
scroll to position [5, 0]
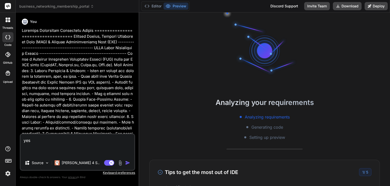
click at [129, 163] on img "button" at bounding box center [127, 162] width 5 height 5
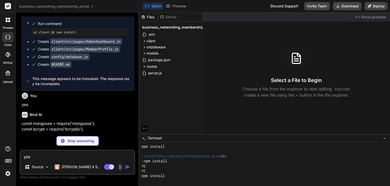
scroll to position [63, 0]
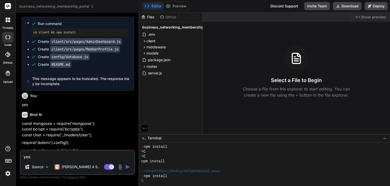
type textarea "x"
click at [89, 137] on bindaction "const mongoose = require('mongoose'); const bcrypt = require('bcryptjs'); const…" at bounding box center [58, 129] width 73 height 16
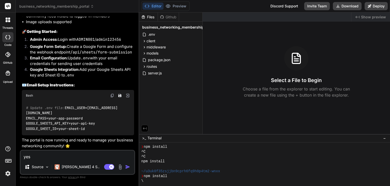
scroll to position [2063, 0]
drag, startPoint x: 63, startPoint y: 155, endPoint x: 51, endPoint y: 155, distance: 11.2
click at [51, 155] on textarea "yes" at bounding box center [78, 154] width 114 height 9
click at [48, 155] on textarea "yes" at bounding box center [78, 154] width 114 height 9
type textarea "x"
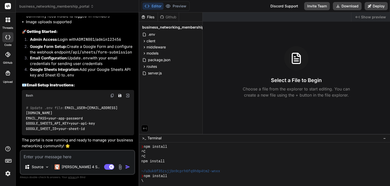
type textarea "w"
type textarea "x"
type textarea "whe"
type textarea "x"
type textarea "wher"
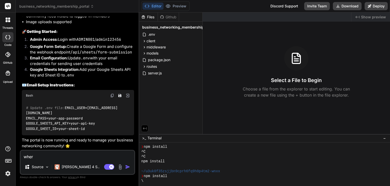
type textarea "x"
type textarea "where"
type textarea "x"
type textarea "where"
type textarea "x"
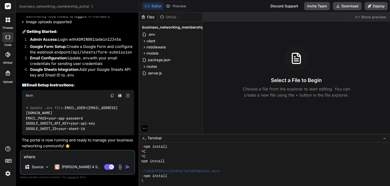
type textarea "where i"
type textarea "x"
type textarea "where is"
type textarea "x"
type textarea "where is"
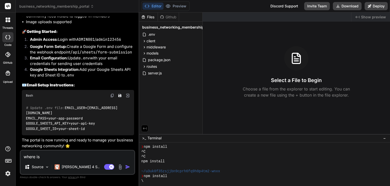
type textarea "x"
type textarea "where is i"
type textarea "x"
type textarea "where is it"
type textarea "x"
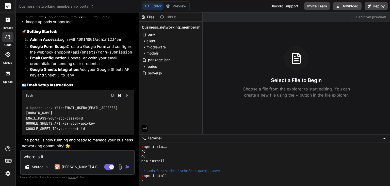
type textarea "where is it"
type textarea "x"
type textarea "where is it r"
type textarea "x"
type textarea "where is it ru"
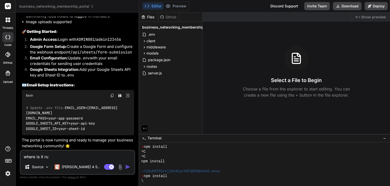
type textarea "x"
type textarea "where is it run"
type textarea "x"
type textarea "where is it runn"
type textarea "x"
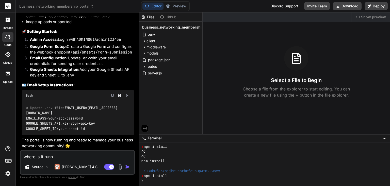
type textarea "where is it runni"
type textarea "x"
type textarea "where is it runnin"
type textarea "x"
type textarea "where is it running"
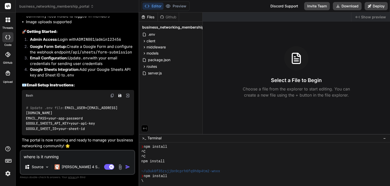
type textarea "x"
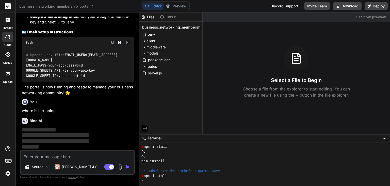
scroll to position [2116, 0]
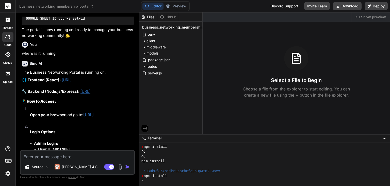
type textarea "x"
click at [72, 82] on link "[URL]" at bounding box center [67, 79] width 10 height 5
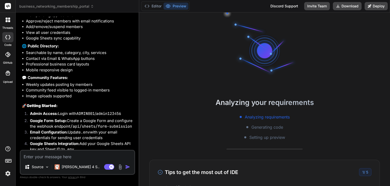
scroll to position [1932, 0]
click at [99, 73] on li "Mobile responsive design" at bounding box center [80, 70] width 108 height 6
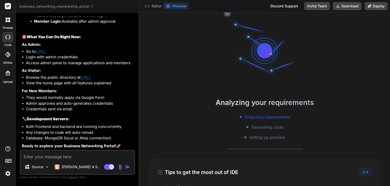
scroll to position [2329, 0]
click at [87, 154] on textarea at bounding box center [78, 154] width 114 height 9
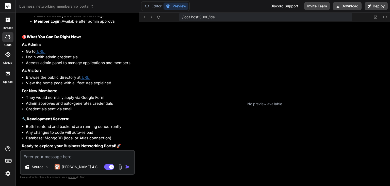
scroll to position [73, 0]
type textarea "x"
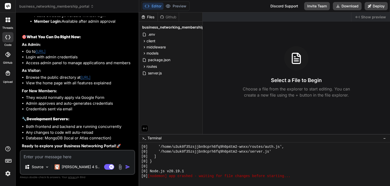
scroll to position [288, 0]
click at [115, 138] on li "Database: MongoDB (local or Atlas connection)" at bounding box center [80, 138] width 108 height 6
click at [46, 49] on link "[URL]" at bounding box center [41, 51] width 10 height 5
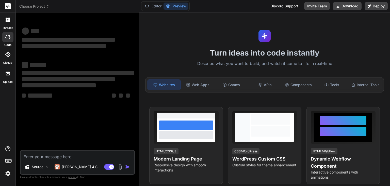
click at [33, 158] on textarea at bounding box center [78, 154] width 114 height 9
type textarea "x"
type textarea "n"
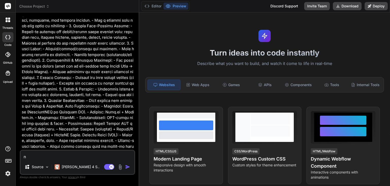
type textarea "x"
type textarea "no"
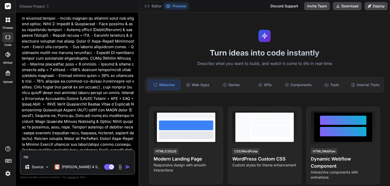
type textarea "x"
type textarea "not"
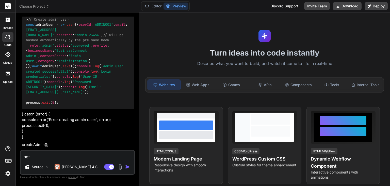
type textarea "x"
type textarea "not"
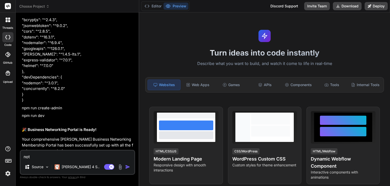
type textarea "x"
type textarea "not f"
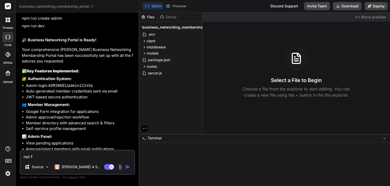
scroll to position [5, 0]
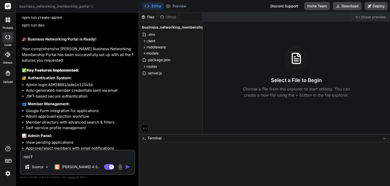
type textarea "x"
type textarea "not fo"
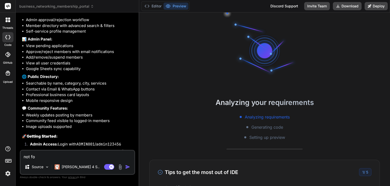
type textarea "x"
type textarea "not fon"
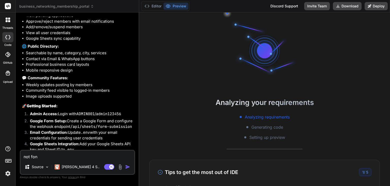
scroll to position [1932, 0]
type textarea "x"
type textarea "not fo"
type textarea "x"
type textarea "not f"
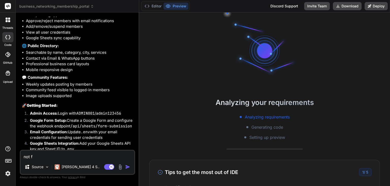
type textarea "x"
type textarea "not"
type textarea "x"
type textarea "not c"
type textarea "x"
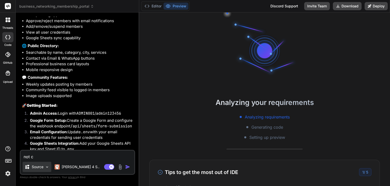
type textarea "not co"
type textarea "x"
type textarea "not con"
type textarea "x"
type textarea "not conn"
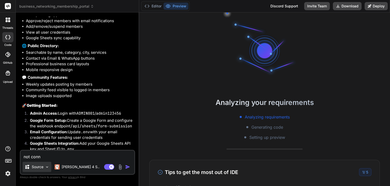
type textarea "x"
type textarea "not conne"
type textarea "x"
type textarea "not connec"
type textarea "x"
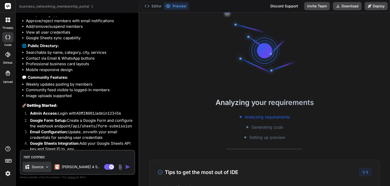
type textarea "not connect"
type textarea "x"
type textarea "not connecti"
type textarea "x"
type textarea "not connectio"
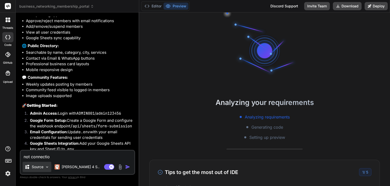
type textarea "x"
type textarea "not connecti"
type textarea "x"
type textarea "not connectin"
type textarea "x"
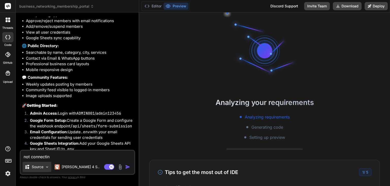
type textarea "not connecting"
type textarea "x"
type textarea "not connecting"
type textarea "x"
type textarea "not connecting c"
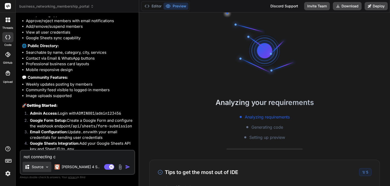
type textarea "x"
type textarea "not connecting ca"
type textarea "x"
type textarea "not connecting ca"
type textarea "x"
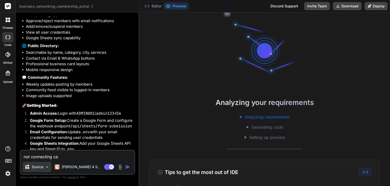
type textarea "not connecting ca"
type textarea "x"
type textarea "not connecting can"
type textarea "x"
type textarea "not connecting can"
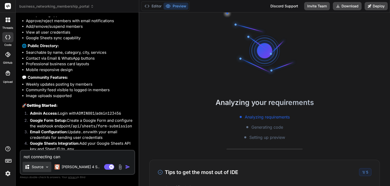
type textarea "x"
type textarea "not connecting can y"
type textarea "x"
type textarea "not connecting can yo"
type textarea "x"
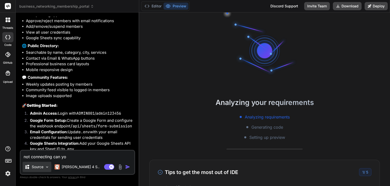
type textarea "not connecting can you"
type textarea "x"
type textarea "not connecting can you"
type textarea "x"
type textarea "not connecting can you s"
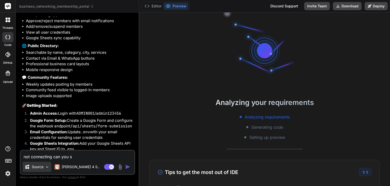
type textarea "x"
type textarea "not connecting can you sh"
type textarea "x"
type textarea "not connecting can you sho"
type textarea "x"
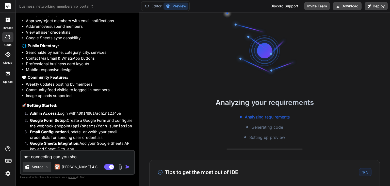
type textarea "not connecting can you show"
type textarea "x"
type textarea "not connecting can you show"
type textarea "x"
type textarea "not connecting can you show p"
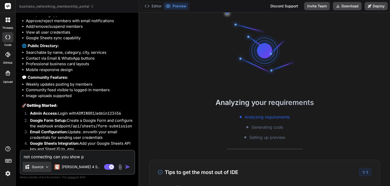
type textarea "x"
type textarea "not connecting can you show pr"
type textarea "x"
type textarea "not connecting can you show pre"
type textarea "x"
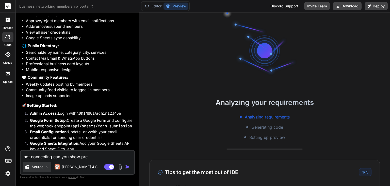
type textarea "not connecting can you show prev"
type textarea "x"
type textarea "not connecting can you show previ"
type textarea "x"
type textarea "not connecting can you show previe"
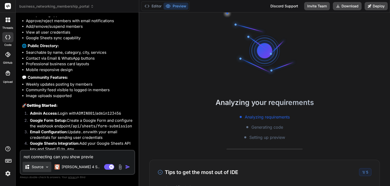
type textarea "x"
type textarea "not connecting can you show preview"
type textarea "x"
type textarea "not connecting can you show preview"
type textarea "x"
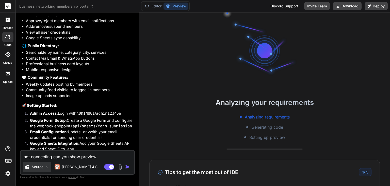
type textarea "not connecting can you show preview h"
type textarea "x"
type textarea "not connecting can you show preview he"
type textarea "x"
type textarea "not connecting can you show preview her"
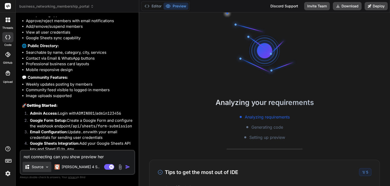
type textarea "x"
type textarea "not connecting can you show preview here"
type textarea "x"
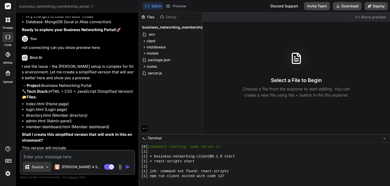
scroll to position [288, 0]
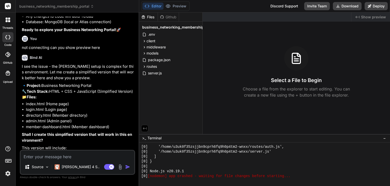
click at [94, 81] on p "I see the issue - the [PERSON_NAME] setup is complex for this environment. Let …" at bounding box center [78, 72] width 112 height 17
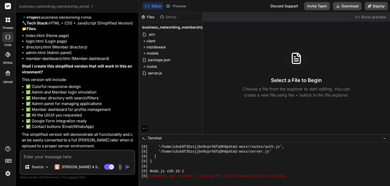
scroll to position [2531, 0]
click at [54, 157] on textarea at bounding box center [78, 154] width 114 height 9
type textarea "x"
type textarea "c"
type textarea "x"
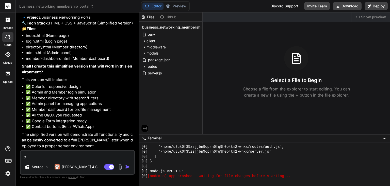
type textarea "ca"
type textarea "x"
type textarea "can"
type textarea "x"
type textarea "can"
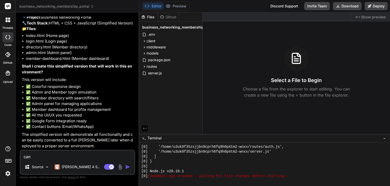
type textarea "x"
type textarea "can y"
type textarea "x"
type textarea "can yo"
type textarea "x"
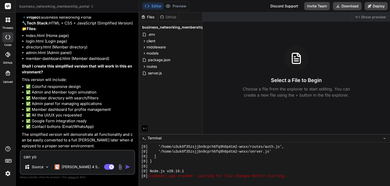
type textarea "can you"
type textarea "x"
type textarea "can you"
type textarea "x"
type textarea "can you c"
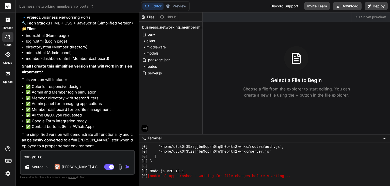
type textarea "x"
type textarea "can you co"
type textarea "x"
type textarea "can you cop"
type textarea "x"
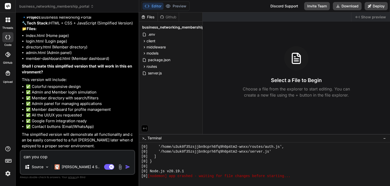
type textarea "can you co"
type textarea "x"
type textarea "can you com"
type textarea "x"
type textarea "can you comp"
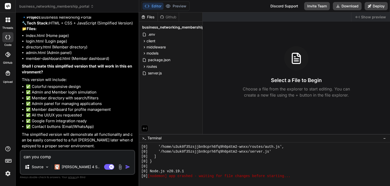
type textarea "x"
type textarea "can you compl"
type textarea "x"
type textarea "can you comple"
type textarea "x"
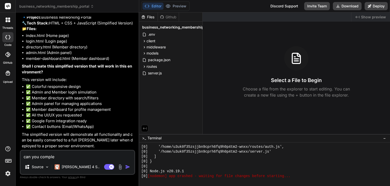
type textarea "can you complet"
type textarea "x"
type textarea "can you complete"
type textarea "x"
type textarea "can you complete"
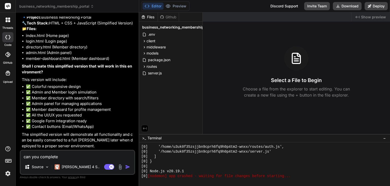
type textarea "x"
type textarea "can you complete t"
type textarea "x"
type textarea "can you complete th"
type textarea "x"
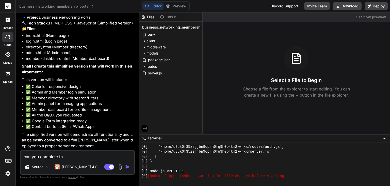
type textarea "can you complete the"
type textarea "x"
type textarea "can you complete the"
type textarea "x"
type textarea "can you complete the c"
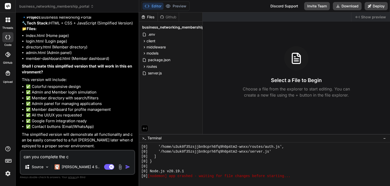
type textarea "x"
type textarea "can you complete the co"
type textarea "x"
type textarea "can you complete the cof"
type textarea "x"
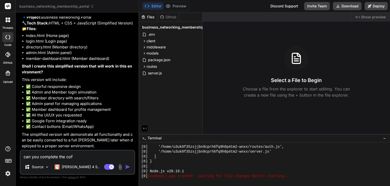
type textarea "can you complete the cofe"
type textarea "x"
type textarea "can you complete the cof"
type textarea "x"
type textarea "can you complete the co"
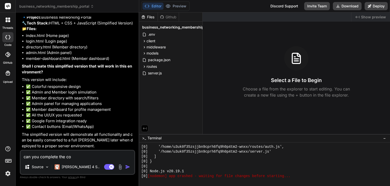
type textarea "x"
type textarea "can you complete the cod"
type textarea "x"
type textarea "can you complete the code"
type textarea "x"
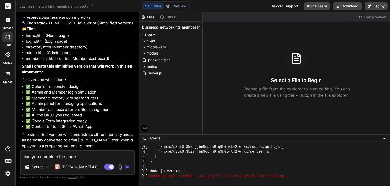
type textarea "can you complete the code"
type textarea "x"
type textarea "can you complete the code a"
type textarea "x"
type textarea "can you complete the code an"
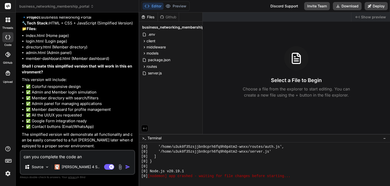
type textarea "x"
type textarea "can you complete the code and"
type textarea "x"
type textarea "can you complete the code and"
type textarea "x"
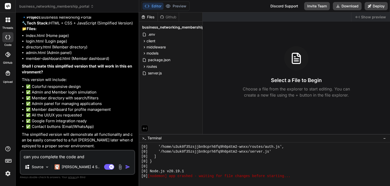
type textarea "can you complete the code and m"
type textarea "x"
type textarea "can you complete the code and ma"
type textarea "x"
type textarea "can you complete the code and mak"
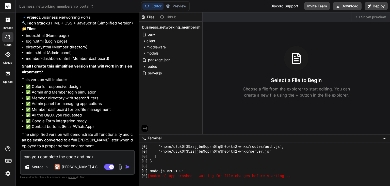
type textarea "x"
type textarea "can you complete the code and make"
type textarea "x"
type textarea "can you complete the code and make t"
type textarea "x"
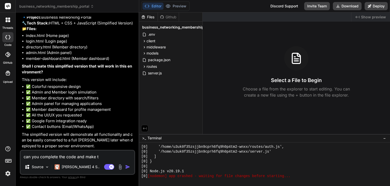
type textarea "can you complete the code and make th"
type textarea "x"
type textarea "can you complete the code and make the"
type textarea "x"
type textarea "can you complete the code and make the"
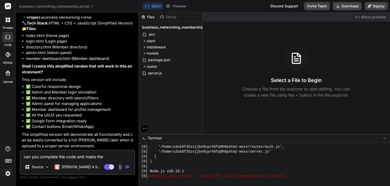
type textarea "x"
type textarea "can you complete the code and make the s"
type textarea "x"
type textarea "can you complete the code and make the si"
type textarea "x"
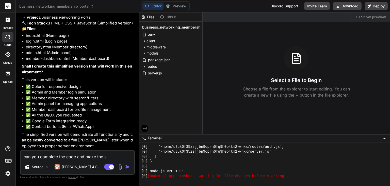
type textarea "can you complete the code and make the sit"
type textarea "x"
type textarea "can you complete the code and make the site"
type textarea "x"
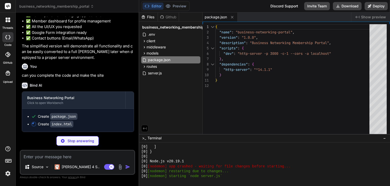
scroll to position [420, 0]
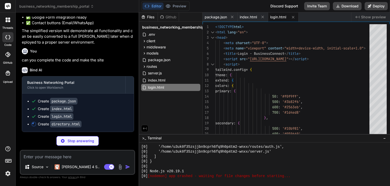
click at [77, 125] on div "Bind AI Business Networking Portal Click to open Workbench Create package.json …" at bounding box center [78, 97] width 112 height 69
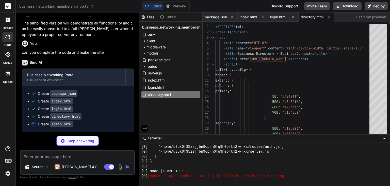
click at [103, 113] on ul "Create package.json Create index.html Create login.html Create directory.html C…" at bounding box center [78, 109] width 102 height 36
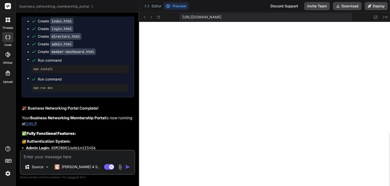
scroll to position [673, 0]
click at [87, 156] on textarea at bounding box center [78, 154] width 114 height 9
click at [75, 154] on textarea "can you make" at bounding box center [78, 154] width 114 height 9
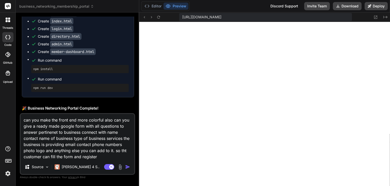
click at [72, 139] on textarea "can you make the front end more colorful also can you give a ready made google …" at bounding box center [78, 137] width 114 height 46
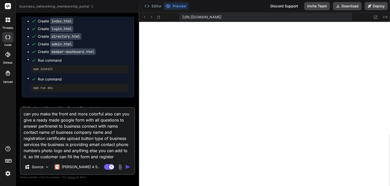
click at [112, 157] on textarea "can you make the front end more colorful also can you give a ready made google …" at bounding box center [78, 134] width 114 height 52
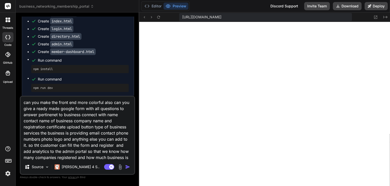
scroll to position [6, 0]
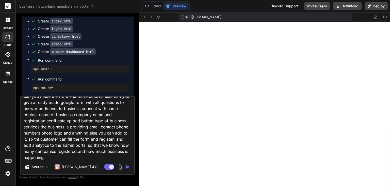
click at [128, 167] on img "button" at bounding box center [127, 166] width 5 height 5
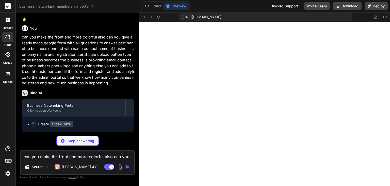
scroll to position [0, 35]
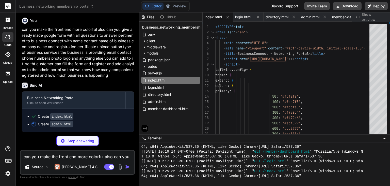
click at [116, 88] on div "Bind AI" at bounding box center [78, 85] width 112 height 6
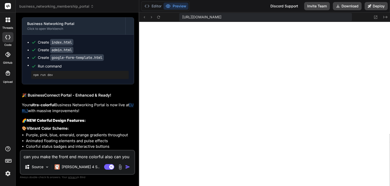
scroll to position [922, 0]
click at [92, 6] on icon at bounding box center [92, 7] width 4 height 4
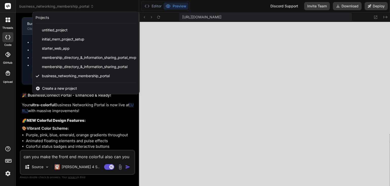
click at [5, 173] on img at bounding box center [8, 173] width 9 height 9
